Goal: Register for event/course

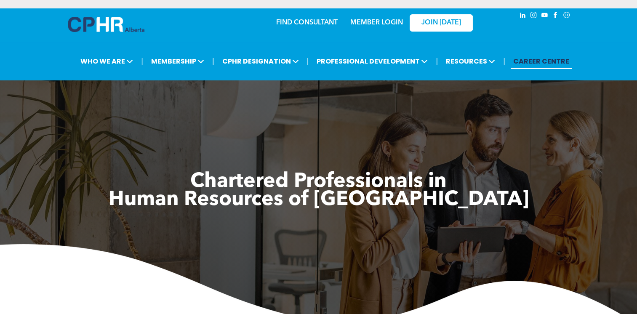
click at [385, 23] on link "MEMBER LOGIN" at bounding box center [376, 22] width 53 height 7
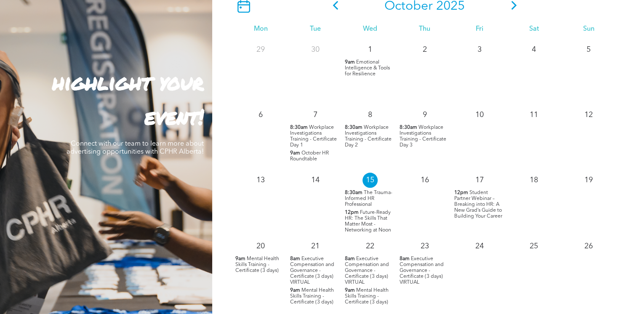
scroll to position [768, 0]
click at [369, 219] on span "Future-Ready HR: The Skills That Matter Most - Networking at Noon" at bounding box center [368, 221] width 46 height 23
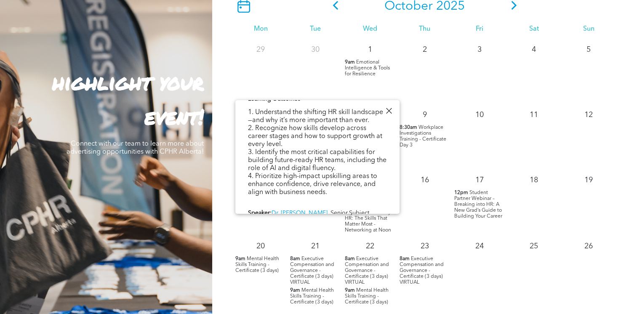
scroll to position [339, 0]
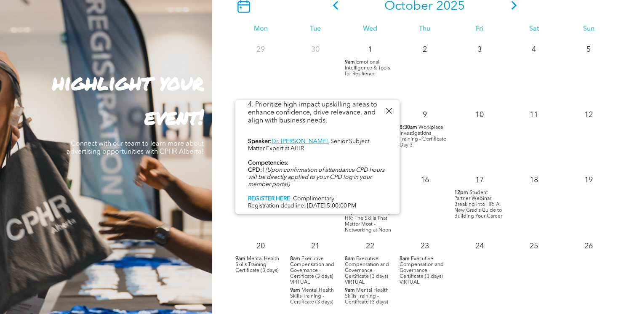
click at [466, 199] on span "Student Partner Webinar – Breaking into HR: A New Grad’s Guide to Building Your…" at bounding box center [478, 204] width 48 height 29
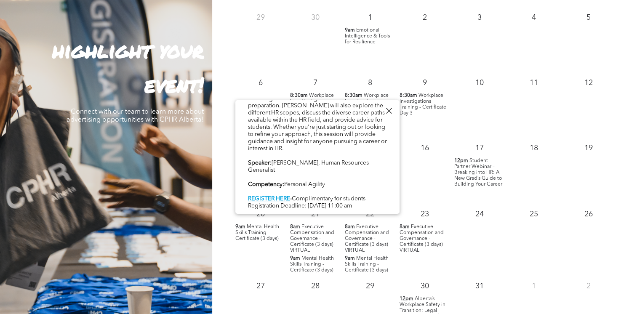
scroll to position [13, 0]
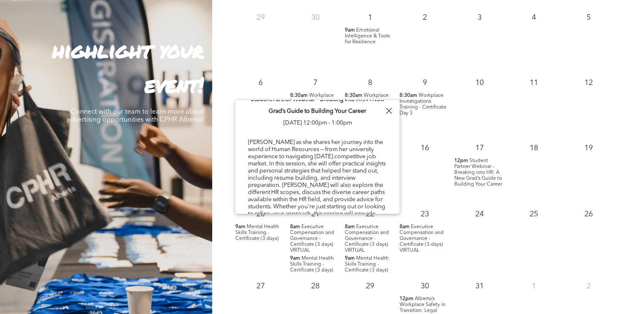
click at [436, 193] on div "16" at bounding box center [425, 170] width 55 height 66
click at [386, 107] on div at bounding box center [388, 110] width 11 height 11
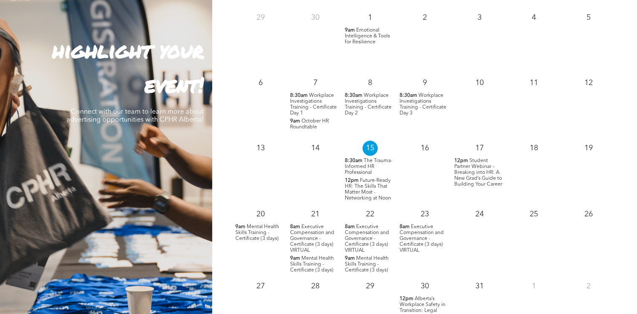
click at [363, 195] on span "Future-Ready HR: The Skills That Matter Most - Networking at Noon" at bounding box center [368, 189] width 46 height 23
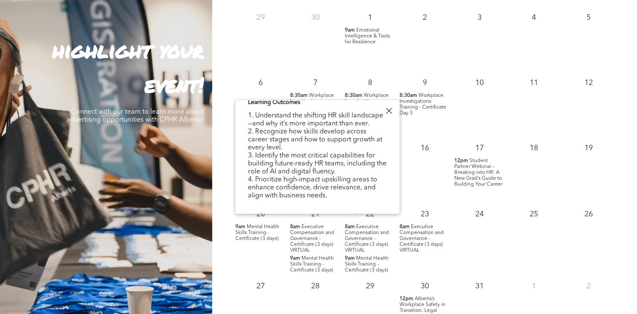
scroll to position [339, 0]
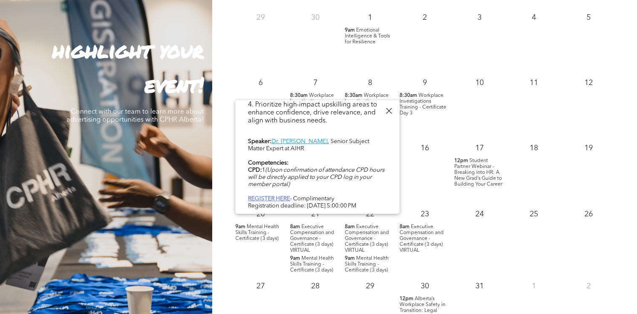
click at [274, 196] on link "REGISTER HERE" at bounding box center [269, 199] width 42 height 6
click at [388, 112] on div at bounding box center [388, 110] width 11 height 11
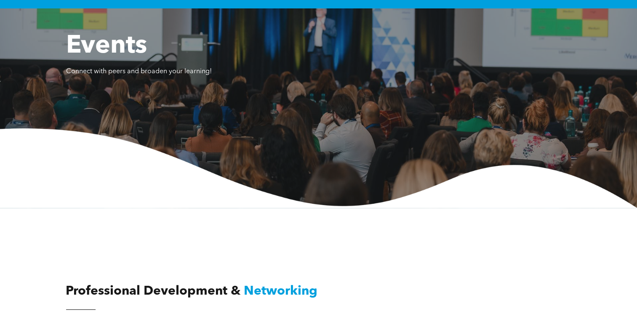
scroll to position [0, 0]
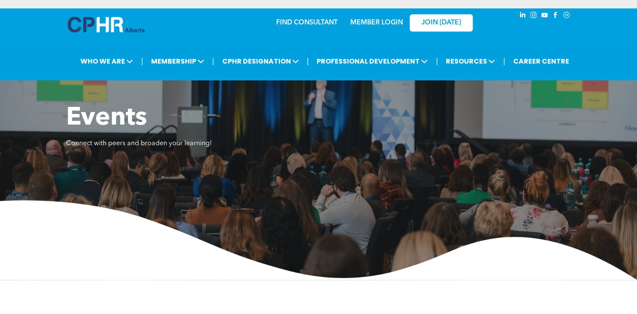
click at [104, 26] on img at bounding box center [106, 25] width 77 height 16
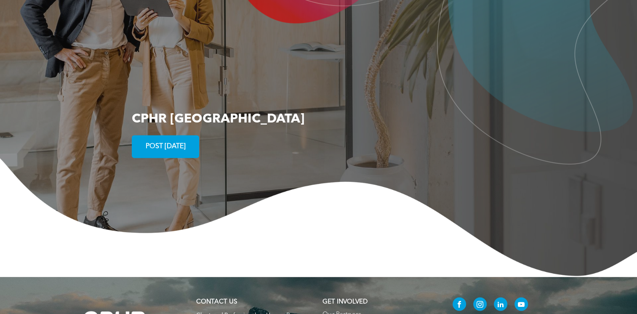
scroll to position [1565, 0]
